Goal: Task Accomplishment & Management: Use online tool/utility

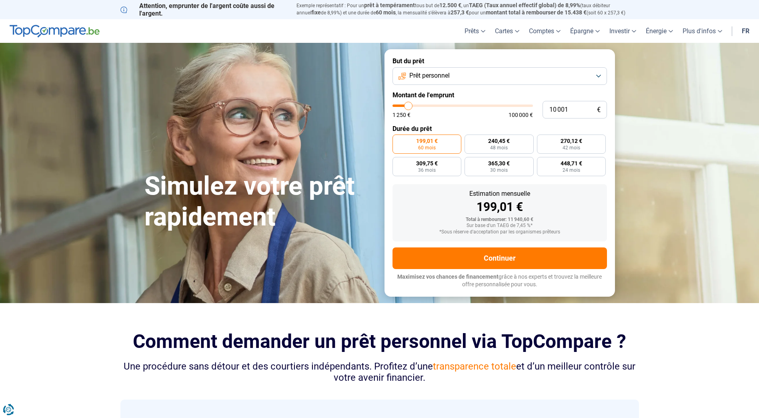
type input "92 000"
type input "92000"
click at [518, 106] on input "range" at bounding box center [463, 105] width 140 height 2
radio input "false"
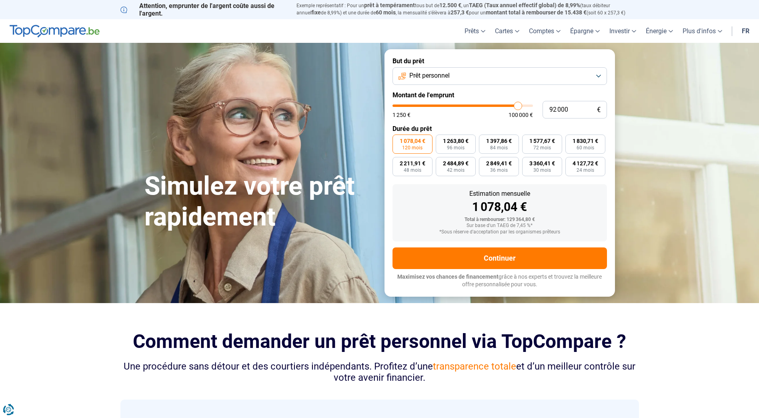
type input "84 000"
type input "84000"
click at [507, 106] on input "range" at bounding box center [463, 105] width 140 height 2
type input "66 250"
type input "66250"
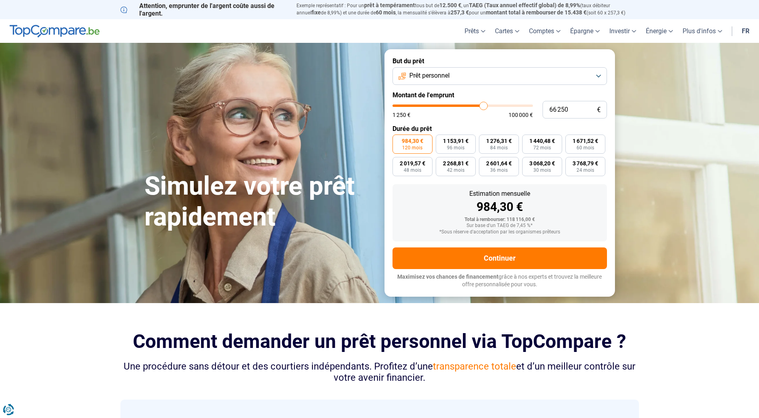
click at [483, 106] on input "range" at bounding box center [463, 105] width 140 height 2
click at [485, 106] on input "range" at bounding box center [463, 105] width 140 height 2
click at [487, 106] on input "range" at bounding box center [463, 105] width 140 height 2
type input "66 500"
type input "66500"
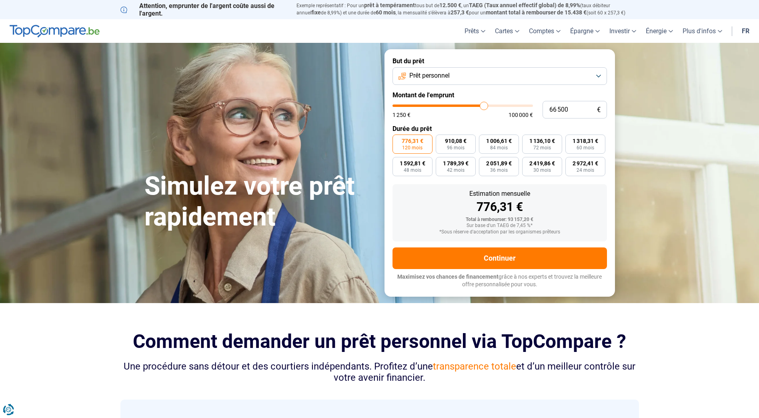
type input "66 750"
type input "66750"
type input "67 250"
type input "67250"
type input "67 500"
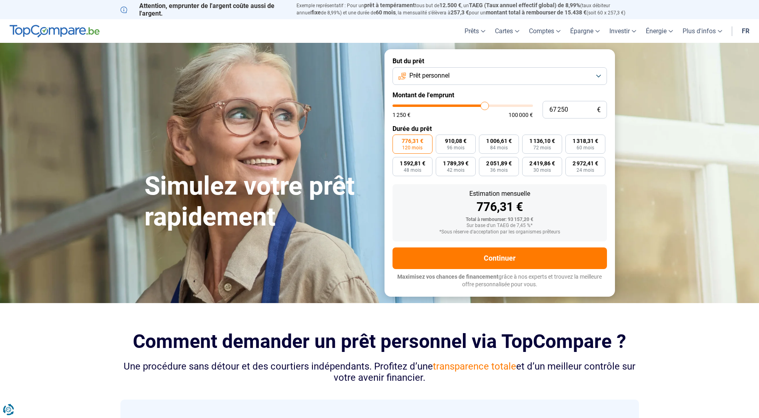
type input "67500"
type input "67 750"
type input "67750"
type input "68 000"
type input "68000"
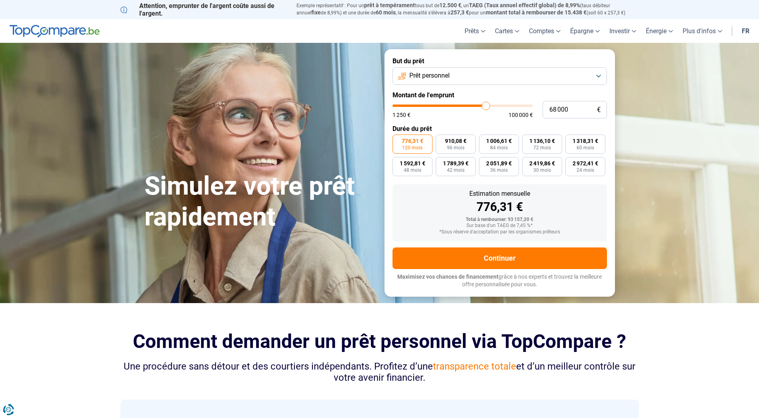
type input "68 250"
type input "68250"
type input "68 750"
type input "68750"
type input "69 000"
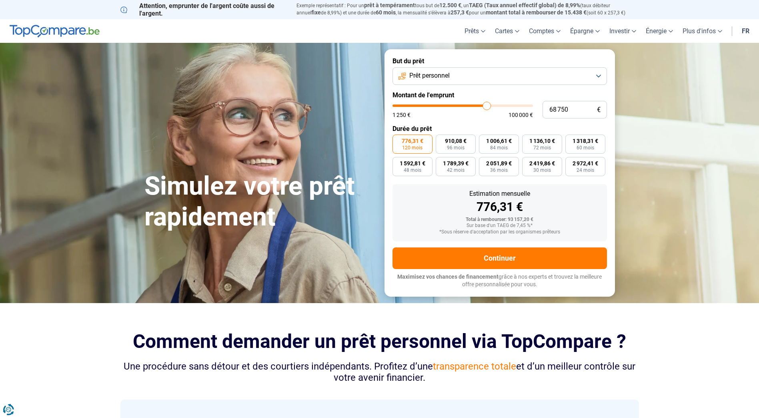
type input "69000"
type input "69 500"
type input "69500"
type input "69 750"
type input "69750"
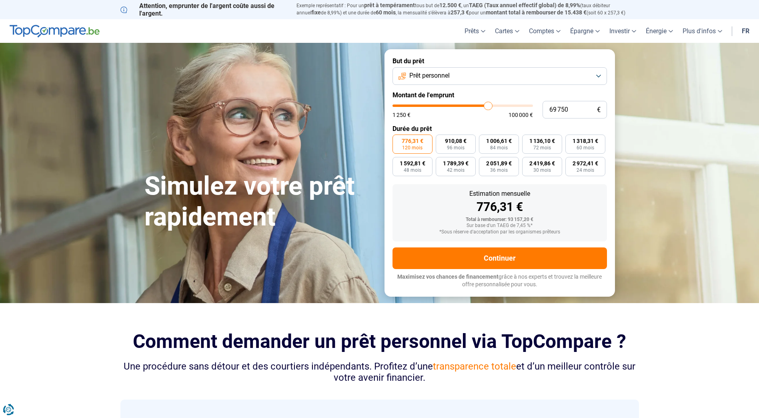
type input "70 250"
type input "70250"
type input "69 750"
drag, startPoint x: 484, startPoint y: 106, endPoint x: 488, endPoint y: 107, distance: 4.6
type input "69750"
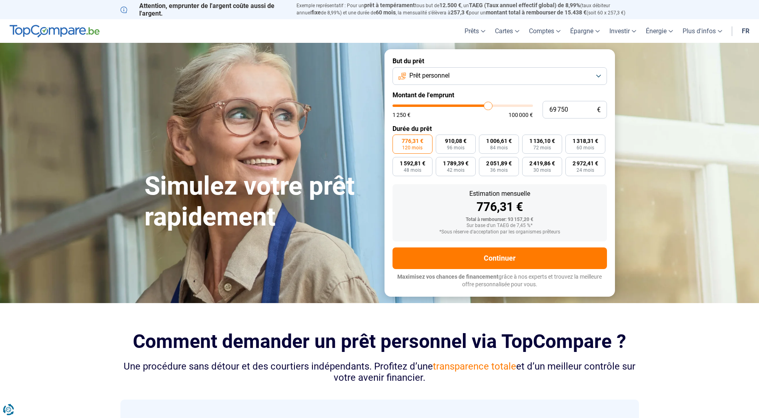
click at [488, 107] on input "range" at bounding box center [463, 105] width 140 height 2
